Goal: Task Accomplishment & Management: Manage account settings

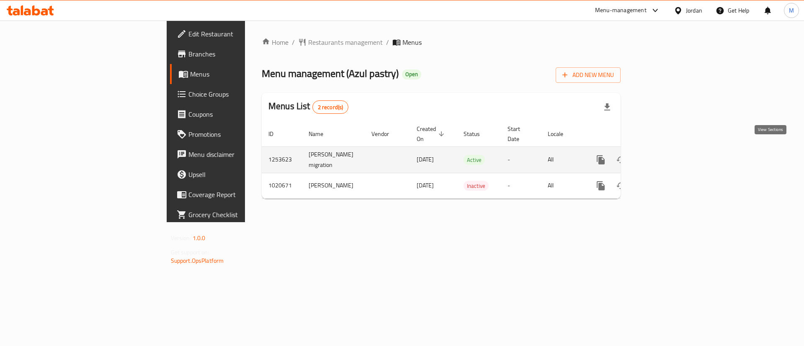
click at [667, 155] on icon "enhanced table" at bounding box center [662, 160] width 10 height 10
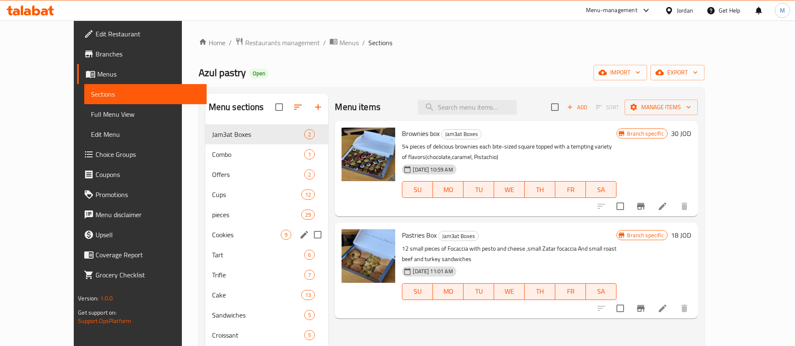
click at [217, 227] on div "Cookies 9" at bounding box center [266, 235] width 123 height 20
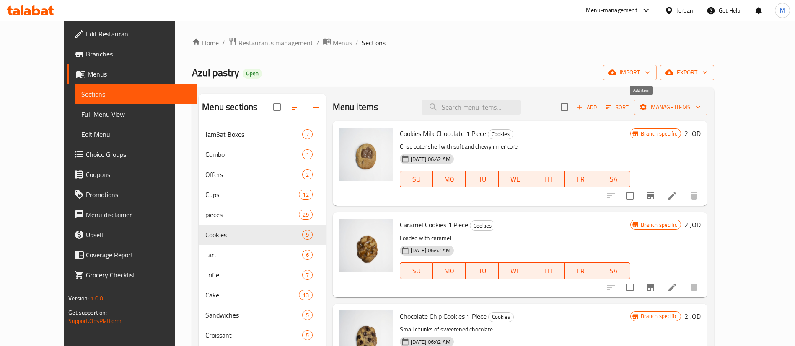
click at [583, 108] on icon "button" at bounding box center [580, 107] width 8 height 8
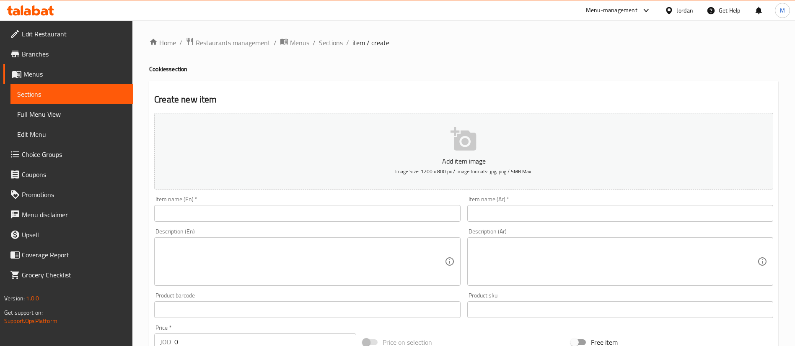
click at [403, 206] on input "text" at bounding box center [307, 213] width 306 height 17
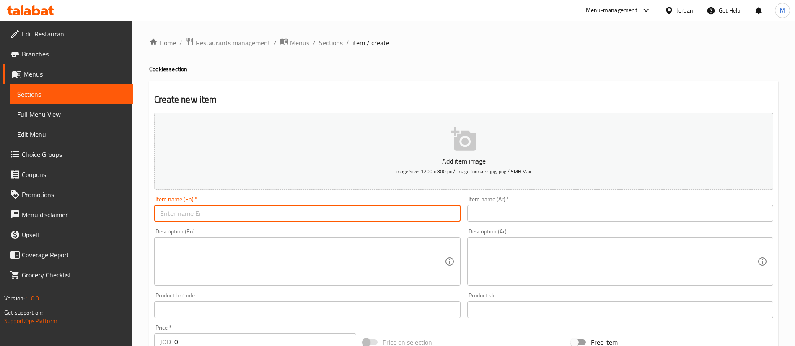
paste input "Blueberry cheesecake cookie"
type input "Blueberry cheesecake cookie"
click at [278, 258] on textarea at bounding box center [302, 262] width 284 height 40
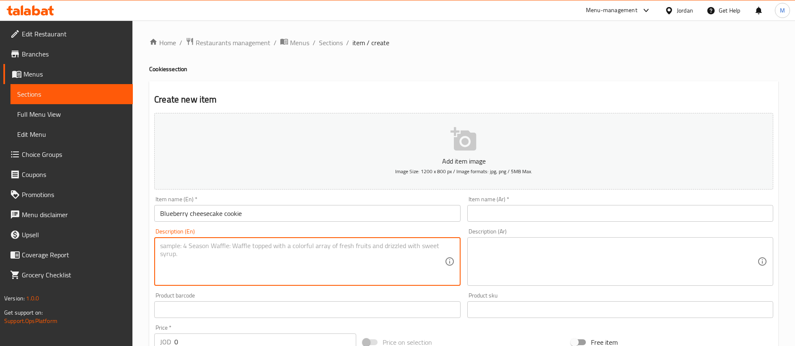
paste textarea "Cheesecake blueberry filling with biscuit and blueberries on top"
type textarea "Cheesecake blueberry filling with biscuit and blueberries on top"
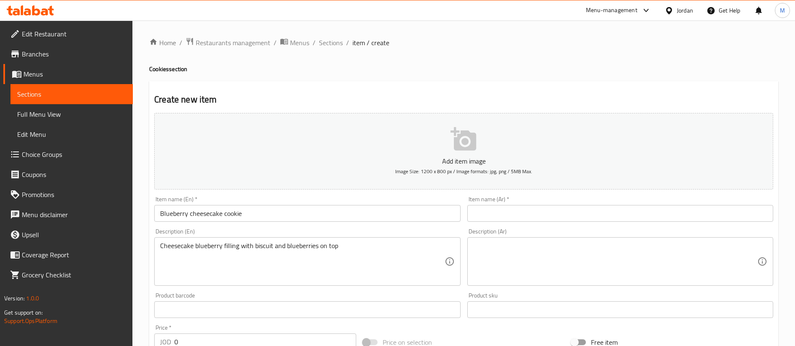
click at [252, 331] on div "Price   * JOD 0 Price *" at bounding box center [255, 338] width 202 height 26
click at [252, 342] on input "0" at bounding box center [265, 342] width 182 height 17
paste input "2.5"
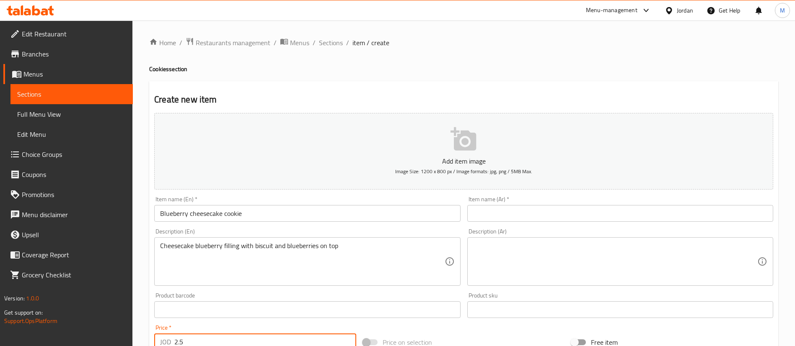
scroll to position [2, 0]
type input "2.5"
click at [543, 211] on input "text" at bounding box center [620, 211] width 306 height 17
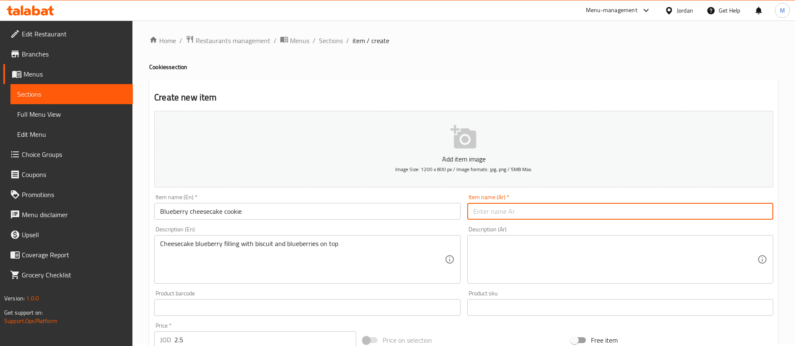
paste input "تشيز كيك بالتوت الأزرق"
type input "تشيز كيك بالتوت الأزرق"
click at [548, 253] on textarea at bounding box center [615, 260] width 284 height 40
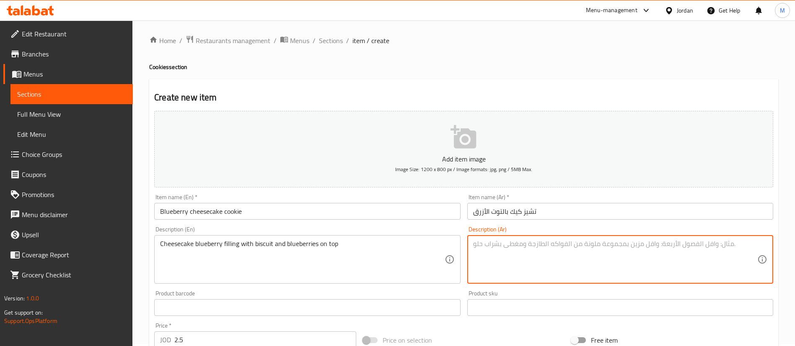
paste textarea "تشيز كيك بحشوة التوت الأزرق، يعلوه البسكويت والتوت الأزرق"
type textarea "تشيز كيك بحشوة التوت الأزرق، يعلوه البسكويت والتوت الأزرق"
click at [374, 59] on div "Home / Restaurants management / Menus / Sections / item / create Cookies sectio…" at bounding box center [463, 304] width 629 height 538
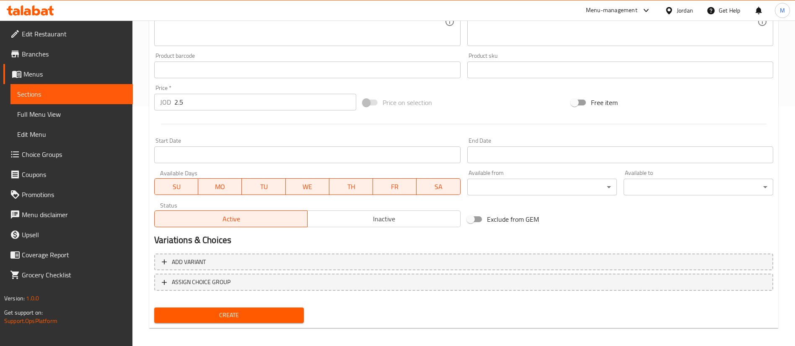
scroll to position [246, 0]
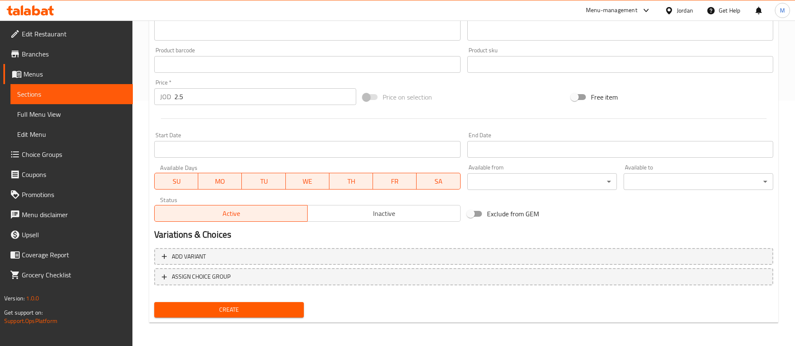
click at [275, 308] on span "Create" at bounding box center [229, 310] width 136 height 10
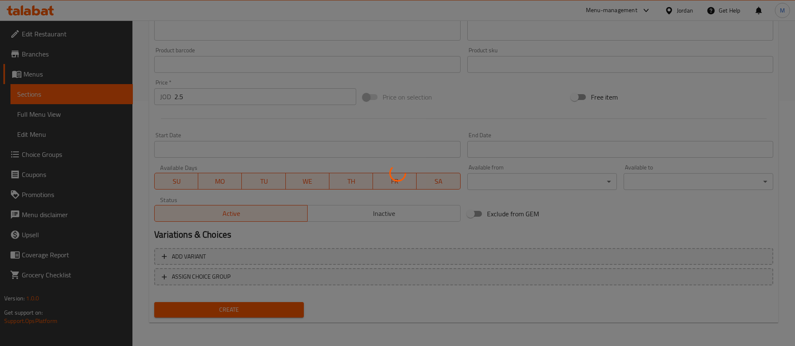
scroll to position [0, 0]
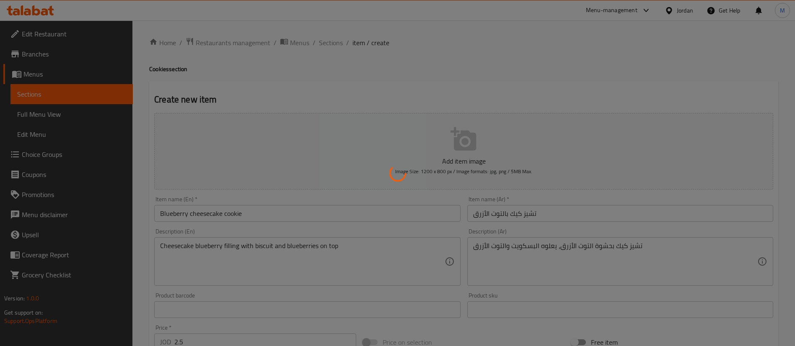
type input "0"
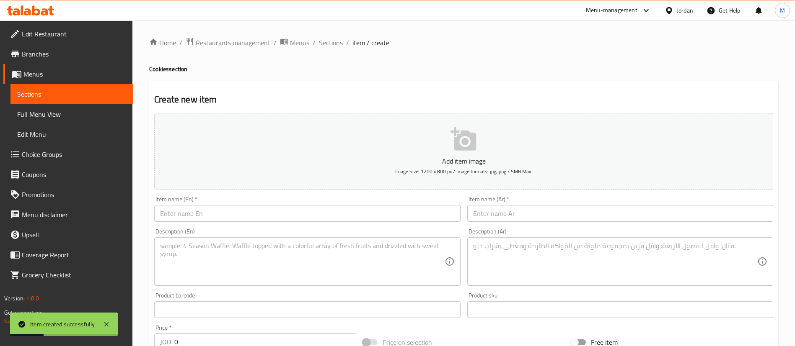
click at [371, 215] on input "text" at bounding box center [307, 213] width 306 height 17
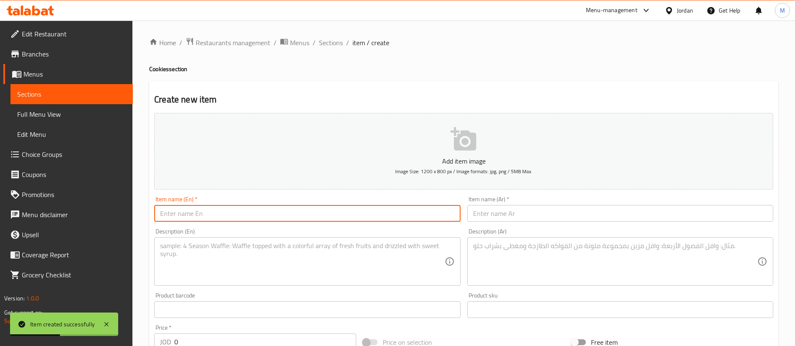
paste input "Blueberry cheesecake cookie"
type input "Blueberry cheesecake cookie"
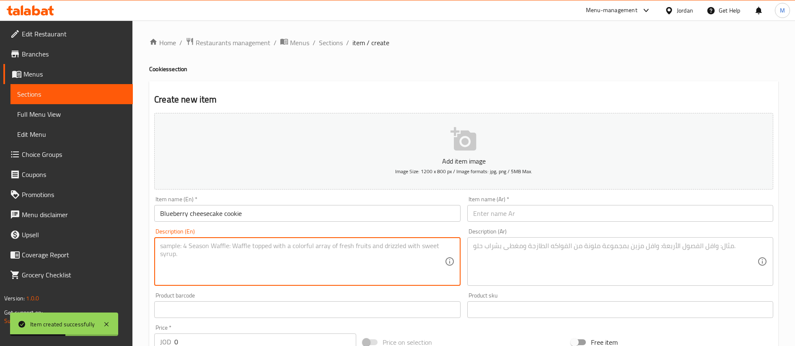
click at [311, 262] on textarea at bounding box center [302, 262] width 284 height 40
paste textarea "2.5"
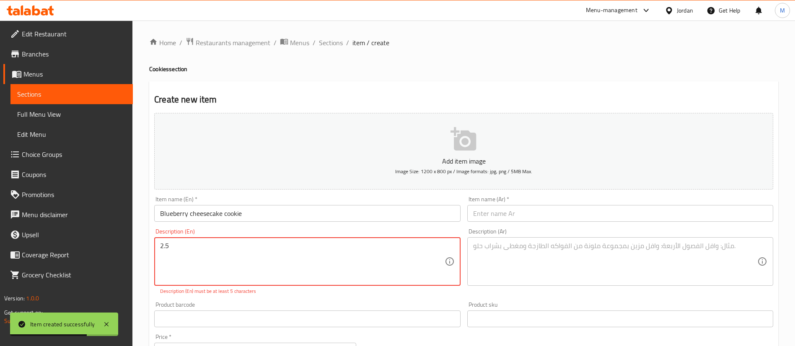
click at [279, 263] on textarea "2.5" at bounding box center [302, 262] width 284 height 40
paste textarea "Cheesecake strawberry filling with biscuit and strawberries on top"
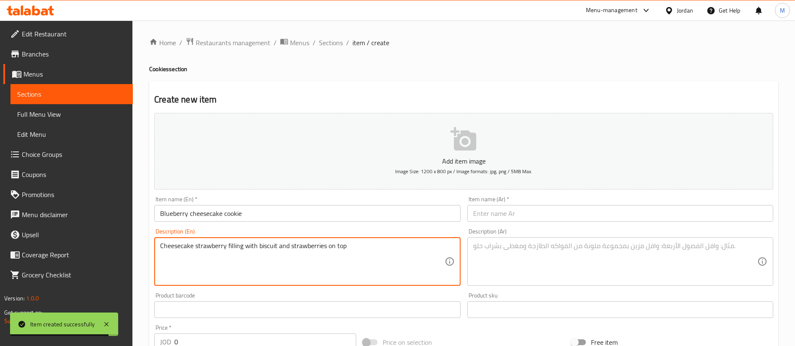
type textarea "Cheesecake strawberry filling with biscuit and strawberries on top"
click at [224, 340] on input "0" at bounding box center [265, 342] width 182 height 17
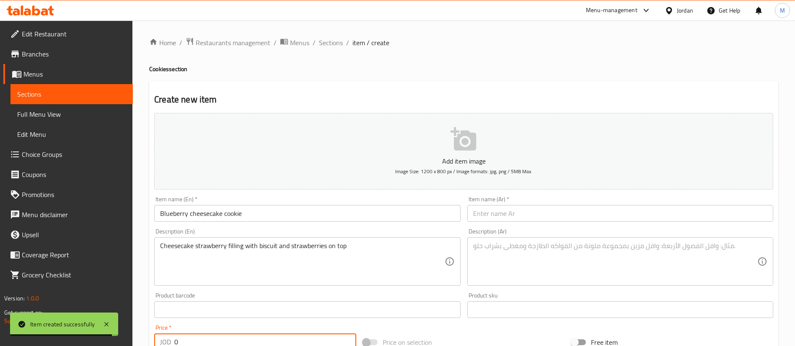
click at [224, 340] on input "0" at bounding box center [265, 342] width 182 height 17
paste input "2.5"
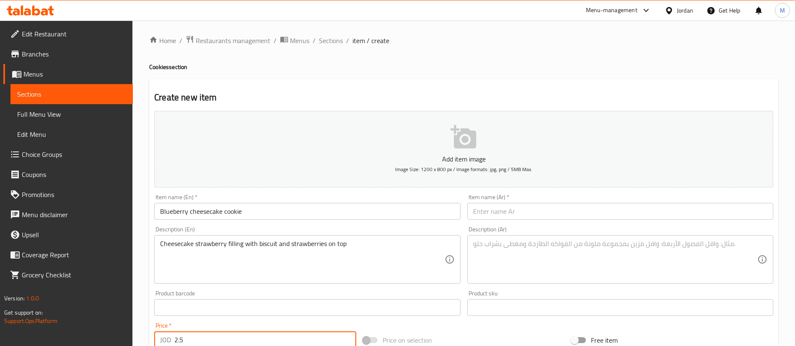
type input "2.5"
click at [547, 209] on input "text" at bounding box center [620, 211] width 306 height 17
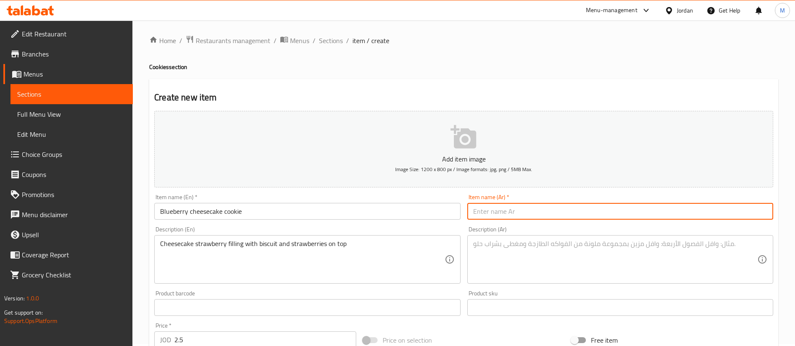
paste input "تشيز كيك بالتوت الأزرق"
type input "تشيز كيك بالتوت الأزرق"
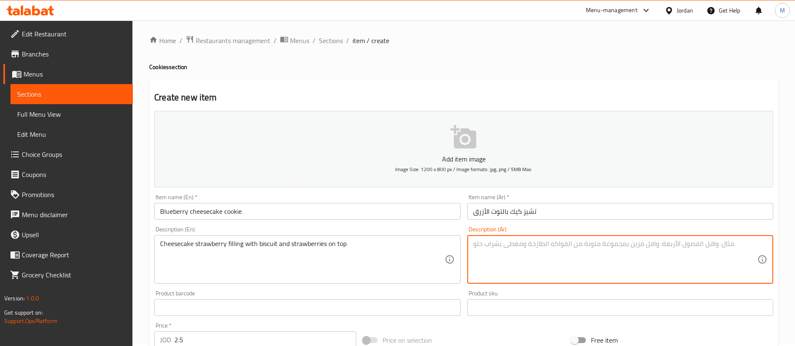
click at [550, 251] on textarea at bounding box center [615, 260] width 284 height 40
paste textarea "تشيز كيك بحشوة الفراولة، مع بسكويت وفراولة في الأعلى"
type textarea "تشيز كيك بحشوة الفراولة، مع بسكويت وفراولة في الأعلى"
click at [390, 89] on div "Create new item Add item image Image Size: 1200 x 800 px / Image formats: jpg, …" at bounding box center [463, 323] width 629 height 488
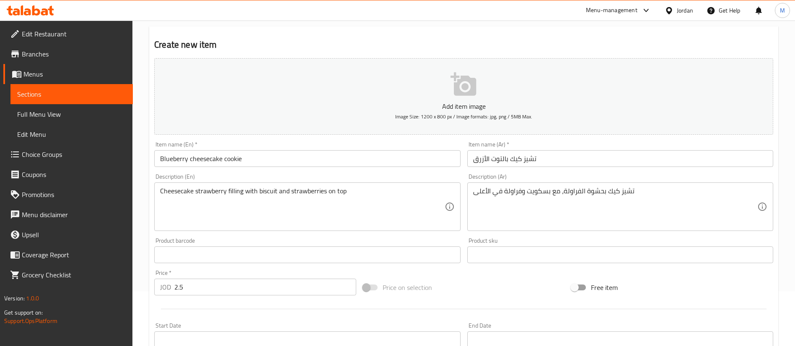
scroll to position [128, 0]
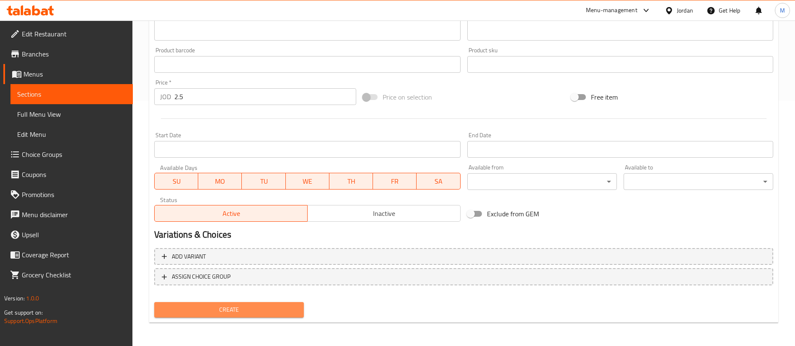
click at [290, 310] on span "Create" at bounding box center [229, 310] width 136 height 10
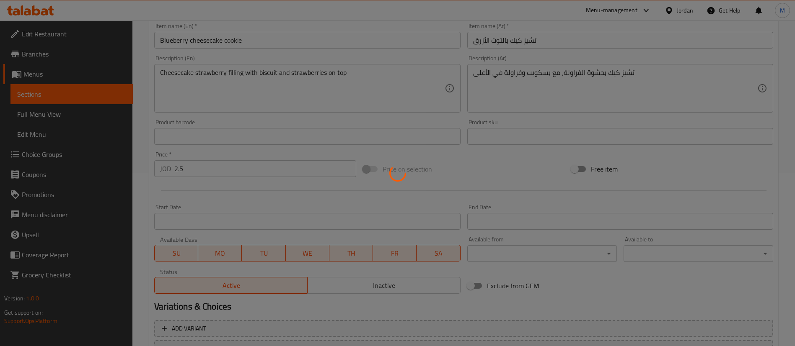
type input "0"
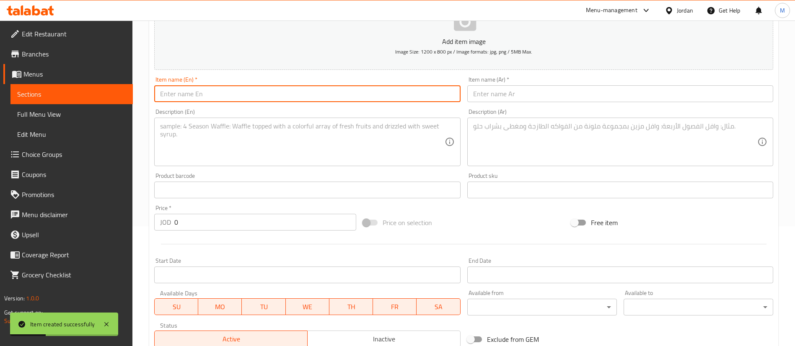
click at [339, 100] on input "text" at bounding box center [307, 93] width 306 height 17
paste input "Pecan toffee cookie"
type input "Pecan toffee cookie"
click at [297, 158] on textarea at bounding box center [302, 142] width 284 height 40
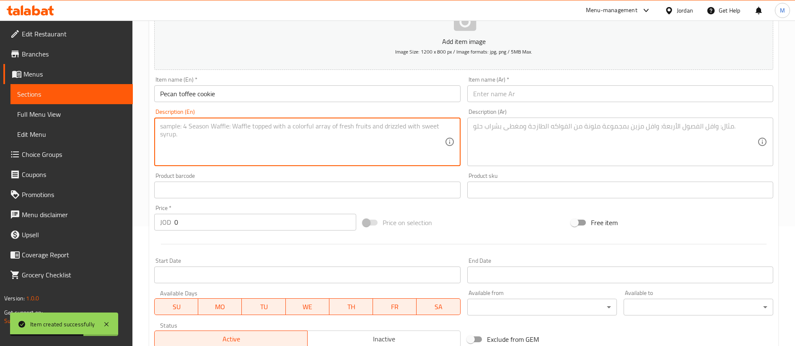
paste textarea "Toffee filling with pecan pieces and pinch of sea salt on top"
type textarea "Toffee filling with pecan pieces and pinch of sea salt on top"
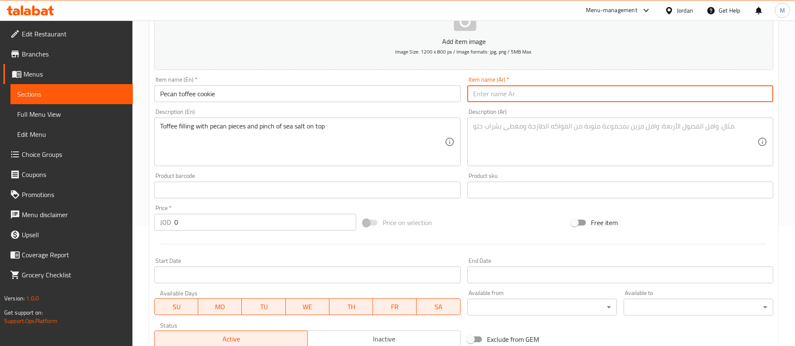
click at [565, 94] on input "text" at bounding box center [620, 93] width 306 height 17
paste input "كوكيز توفي البقان"
type input "كوكيز توفي البقان"
click at [542, 142] on textarea at bounding box center [615, 142] width 284 height 40
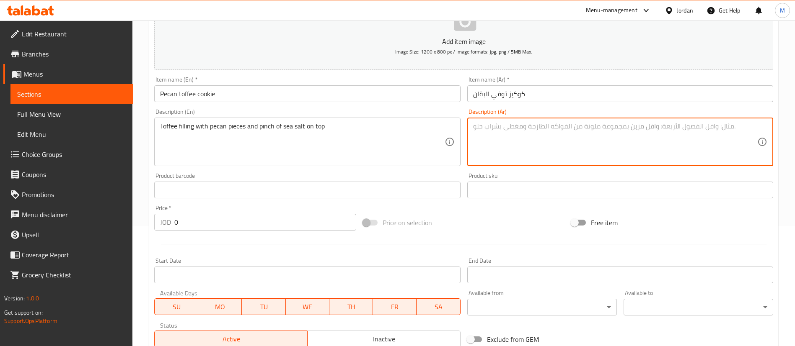
paste textarea "حشوة توفي مع قطع البقان ورشة ملح البحر في الأعلى"
type textarea "حشوة توفي مع قطع البقان ورشة ملح البحر في الأعلى"
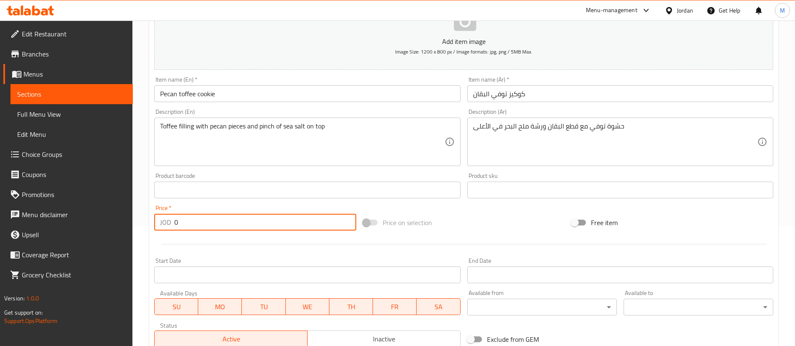
click at [253, 223] on input "0" at bounding box center [265, 222] width 182 height 17
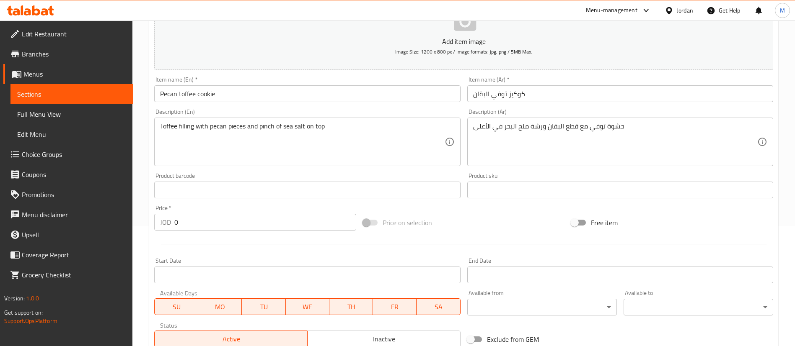
click at [191, 220] on input "0" at bounding box center [265, 222] width 182 height 17
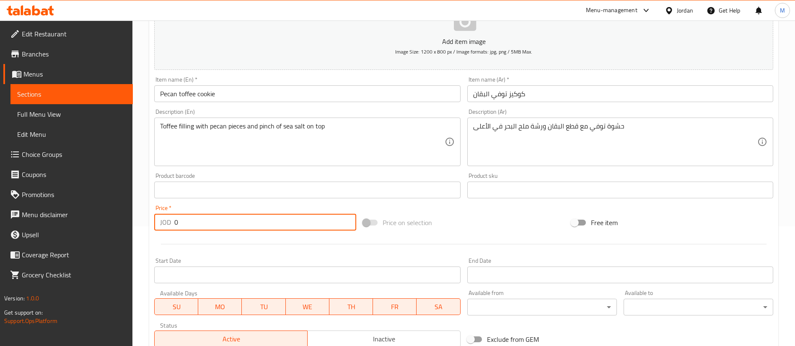
click at [191, 220] on input "0" at bounding box center [265, 222] width 182 height 17
paste input "2.5"
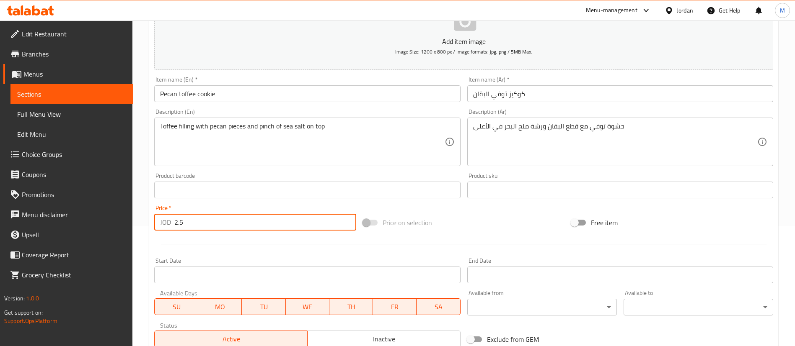
type input "2.5"
click at [269, 259] on div "Start Date Start Date" at bounding box center [307, 271] width 306 height 26
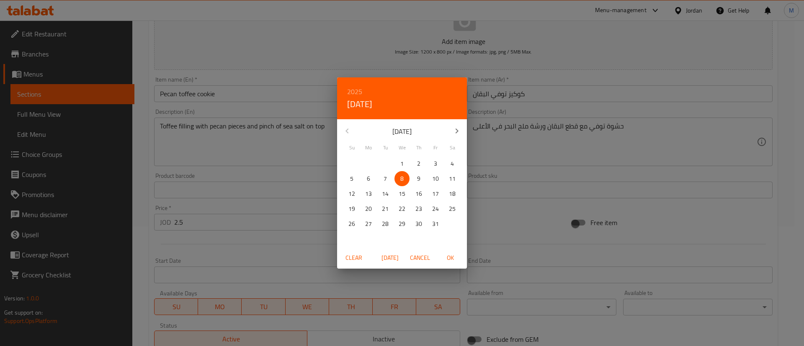
click at [310, 235] on div "2025 Wed, Oct [DATE] Mo Tu We Th Fr Sa 28 29 30 1 2 3 4 5 6 7 8 9 10 11 12 13 1…" at bounding box center [402, 173] width 804 height 346
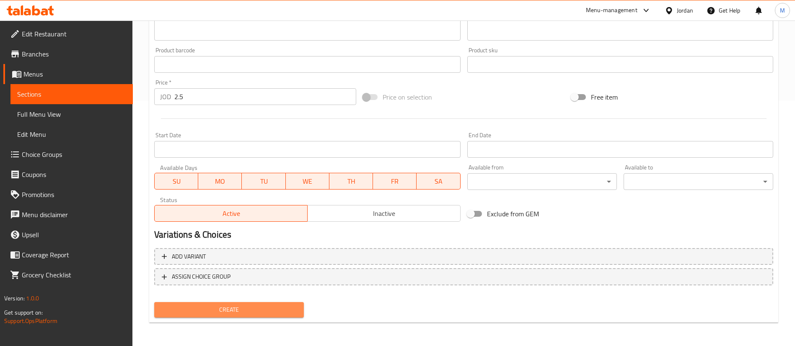
drag, startPoint x: 279, startPoint y: 305, endPoint x: 287, endPoint y: 300, distance: 10.6
click at [279, 306] on span "Create" at bounding box center [229, 310] width 136 height 10
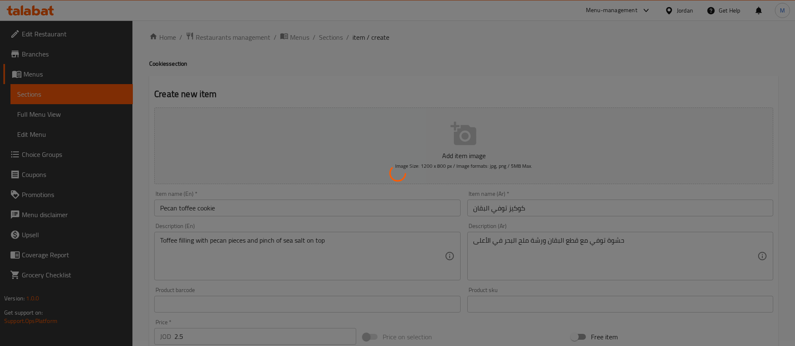
scroll to position [0, 0]
type input "0"
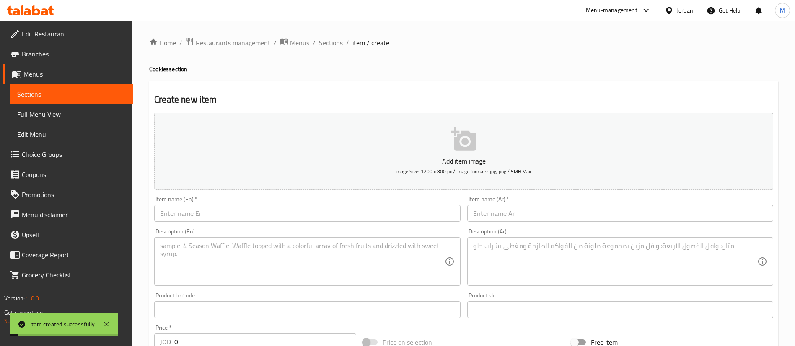
click at [336, 46] on span "Sections" at bounding box center [331, 43] width 24 height 10
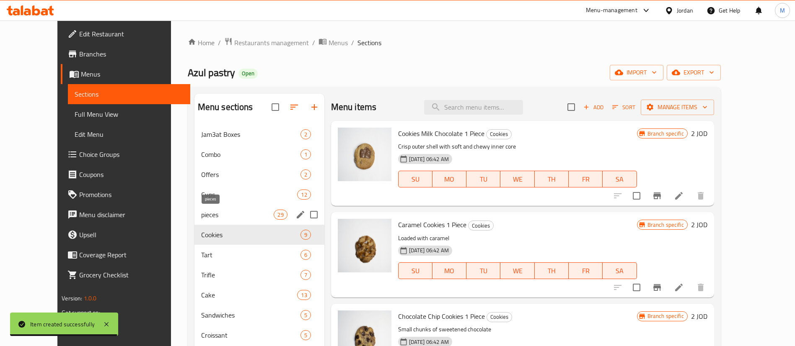
click at [224, 211] on span "pieces" at bounding box center [237, 215] width 73 height 10
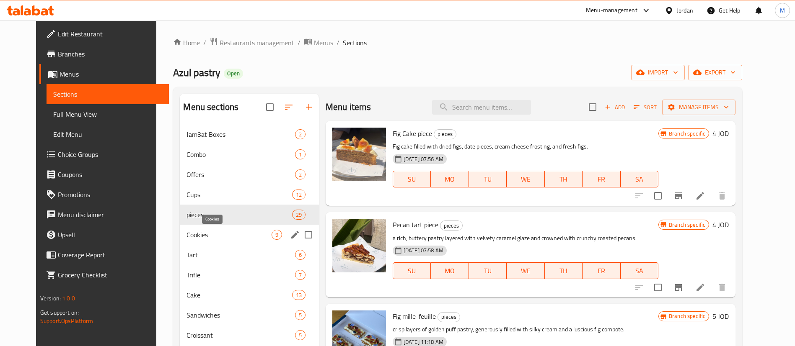
click at [221, 237] on span "Cookies" at bounding box center [228, 235] width 85 height 10
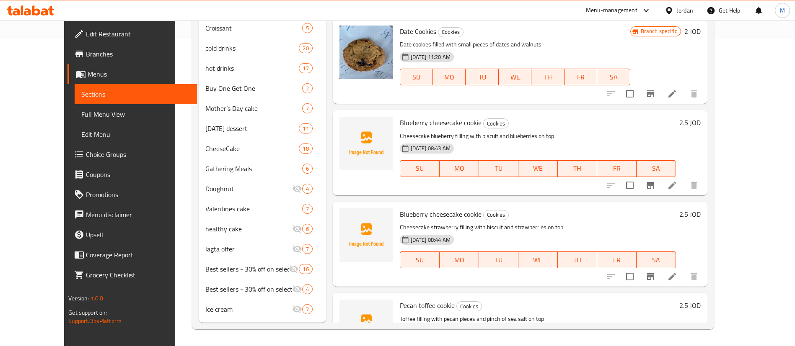
scroll to position [581, 0]
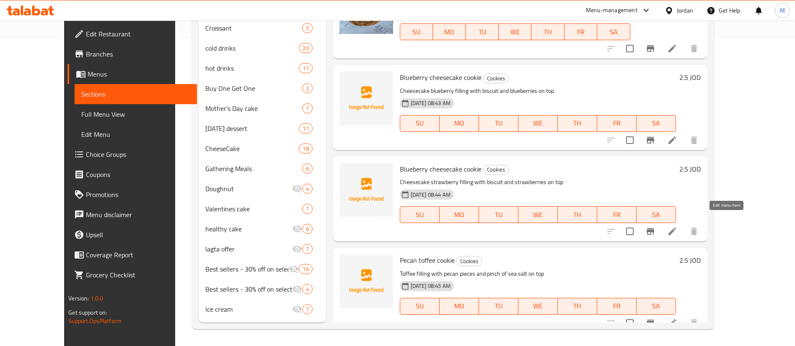
click at [677, 227] on icon at bounding box center [672, 232] width 10 height 10
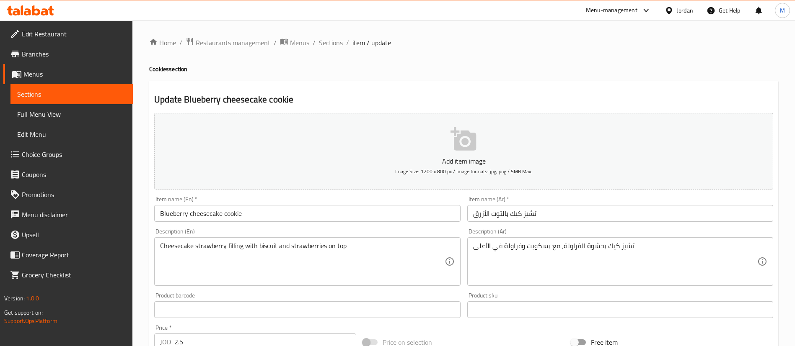
click at [174, 215] on input "Blueberry cheesecake cookie" at bounding box center [307, 213] width 306 height 17
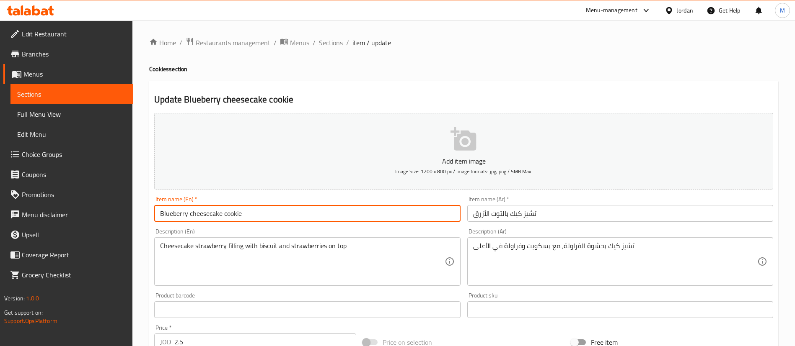
click at [174, 215] on input "Blueberry cheesecake cookie" at bounding box center [307, 213] width 306 height 17
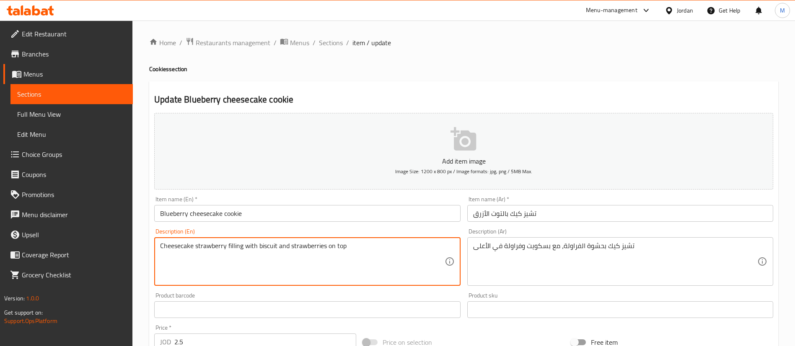
click at [208, 250] on textarea "Cheesecake strawberry filling with biscuit and strawberries on top" at bounding box center [302, 262] width 284 height 40
click at [171, 213] on input "Blueberry cheesecake cookie" at bounding box center [307, 213] width 306 height 17
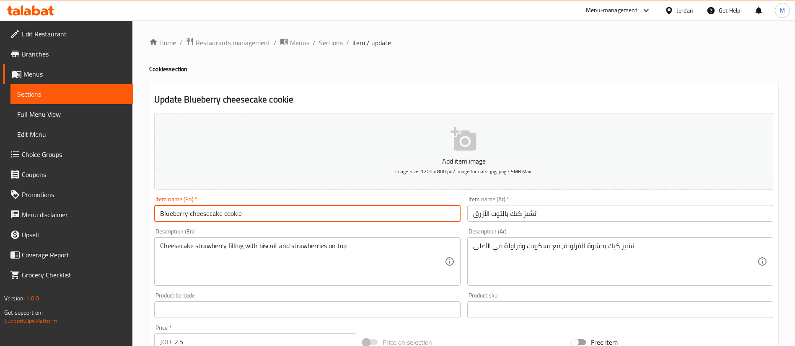
click at [171, 213] on input "Blueberry cheesecake cookie" at bounding box center [307, 213] width 306 height 17
paste input "strawberry"
click at [243, 210] on input "strawberry cheesecake cookie" at bounding box center [307, 213] width 306 height 17
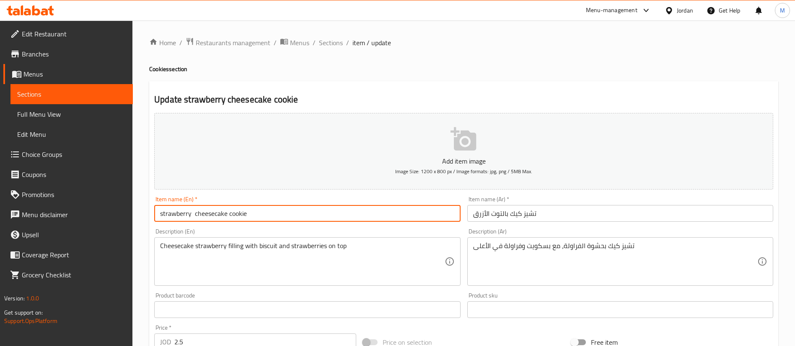
type input "strawberry cheesecake cookie"
click at [596, 204] on div "Item name (Ar)   * تشيز كيك بالتوت الأزرق Item name (Ar) *" at bounding box center [620, 209] width 306 height 26
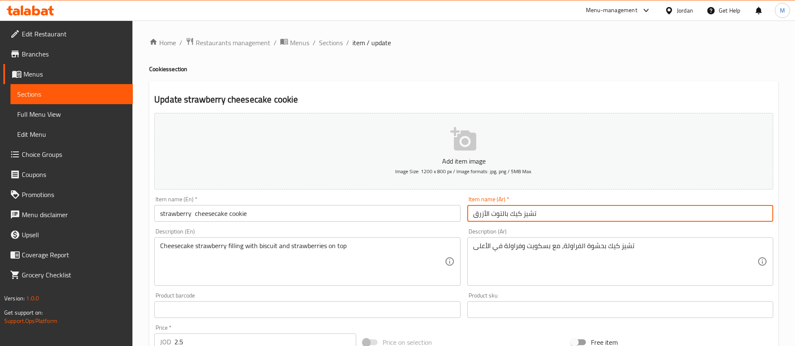
click at [586, 218] on input "تشيز كيك بالتوت الأزرق" at bounding box center [620, 213] width 306 height 17
paste input "كعكة الجبن بالفراولة"
type input "كعكة الجبن بالفراولة"
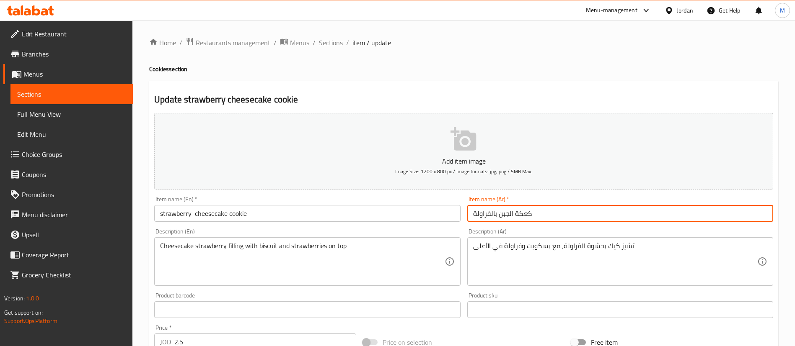
click at [532, 78] on div "Home / Restaurants management / Menus / Sections / item / update Cookies sectio…" at bounding box center [463, 306] width 629 height 538
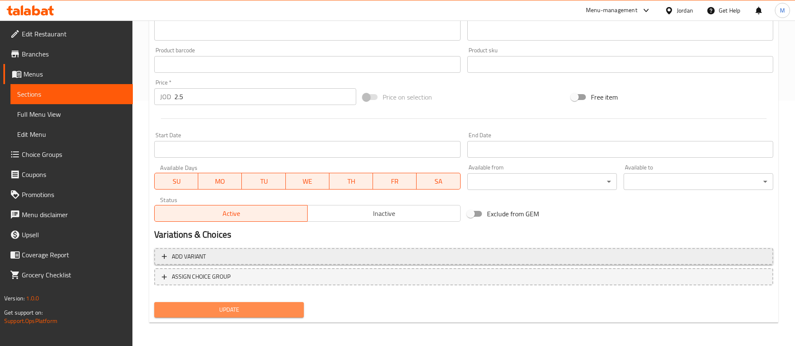
click at [294, 313] on span "Update" at bounding box center [229, 310] width 136 height 10
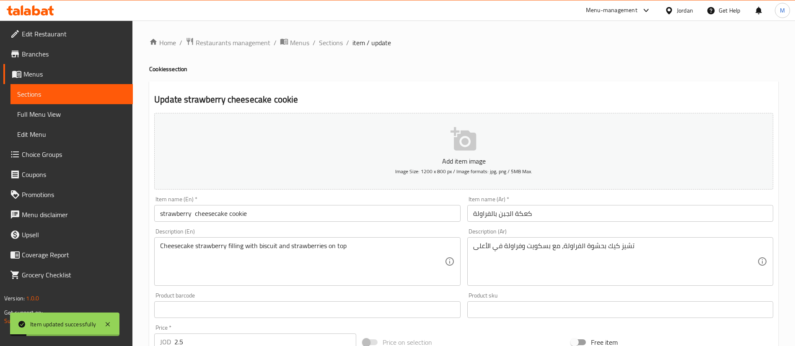
drag, startPoint x: 332, startPoint y: 47, endPoint x: 392, endPoint y: 83, distance: 70.3
click at [332, 47] on span "Sections" at bounding box center [331, 43] width 24 height 10
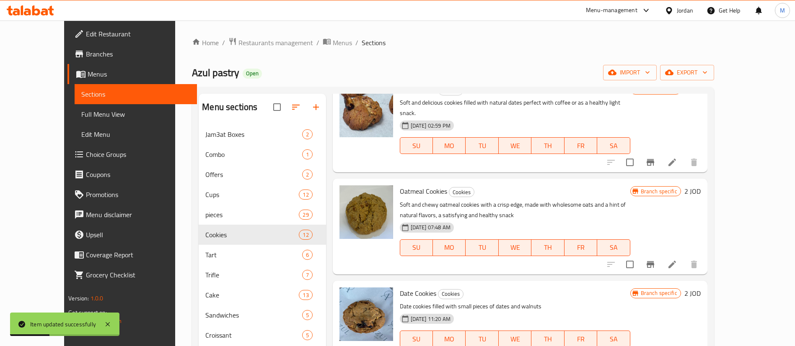
scroll to position [245, 0]
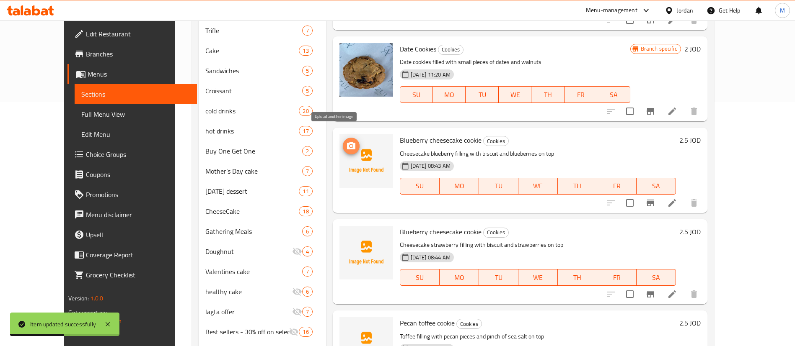
click at [347, 142] on icon "upload picture" at bounding box center [351, 146] width 8 height 8
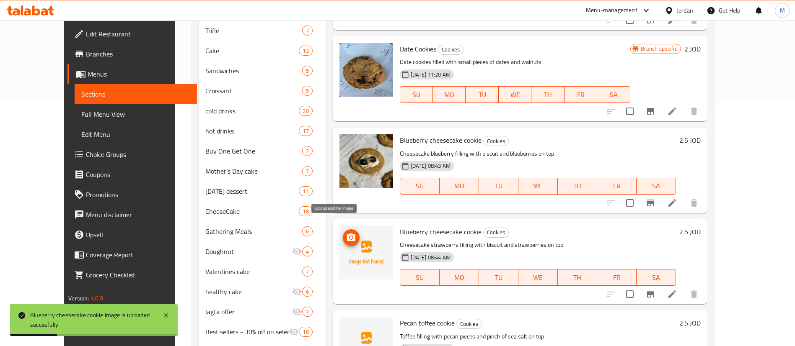
click at [349, 236] on circle "upload picture" at bounding box center [350, 237] width 3 height 3
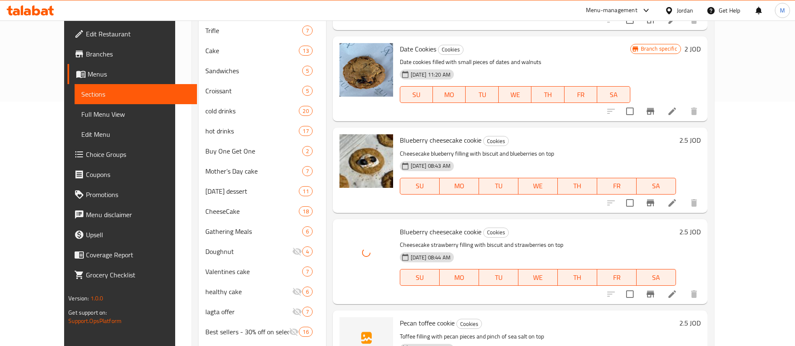
scroll to position [308, 0]
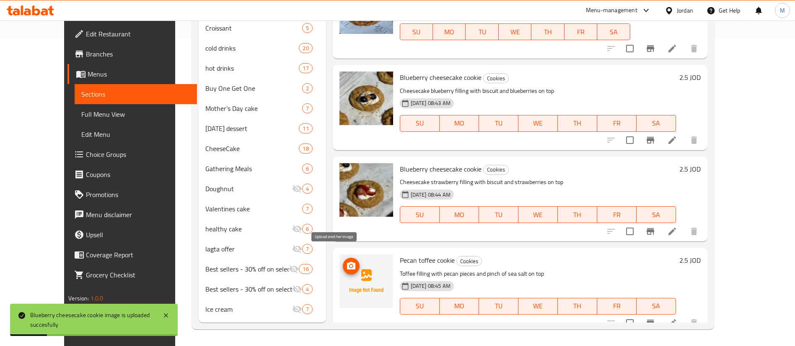
click at [349, 265] on circle "upload picture" at bounding box center [350, 266] width 3 height 3
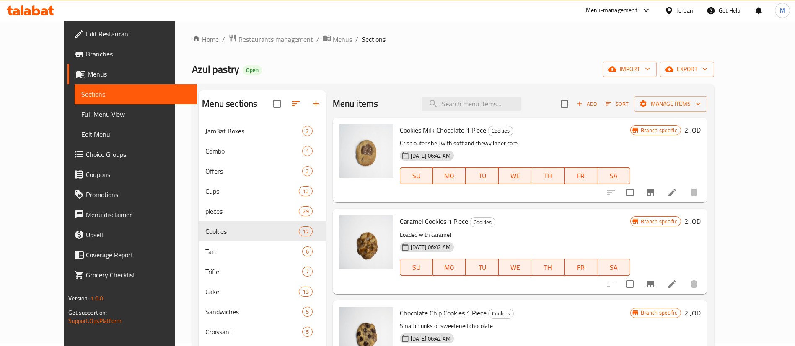
scroll to position [0, 0]
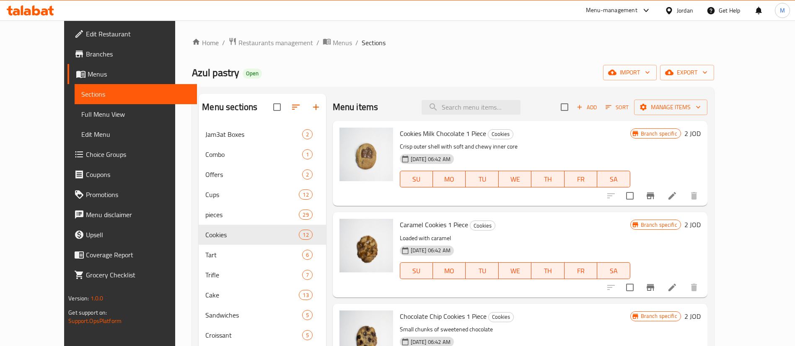
click at [619, 8] on div "Menu-management" at bounding box center [612, 10] width 52 height 10
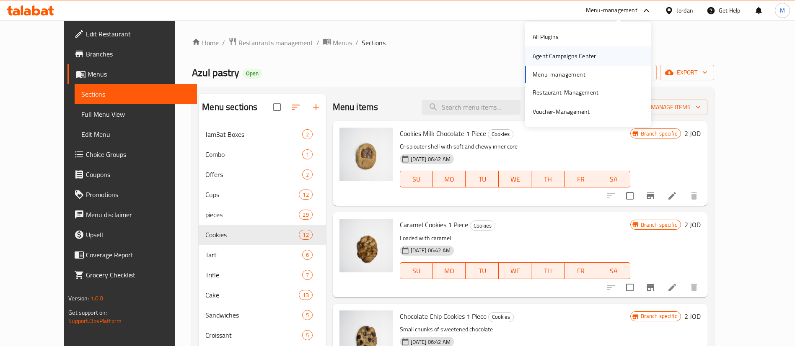
click at [604, 56] on div "Agent Campaigns Center" at bounding box center [588, 56] width 126 height 19
